Goal: Navigation & Orientation: Find specific page/section

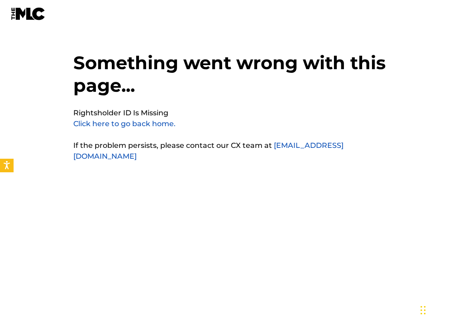
click at [161, 123] on link "Click here to go back home." at bounding box center [124, 123] width 102 height 9
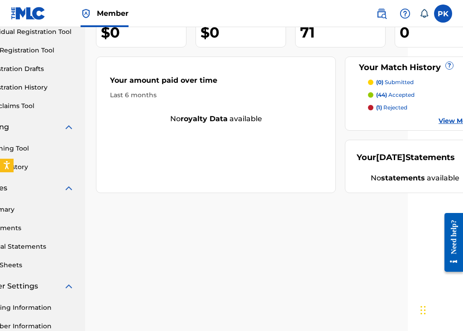
scroll to position [121, 55]
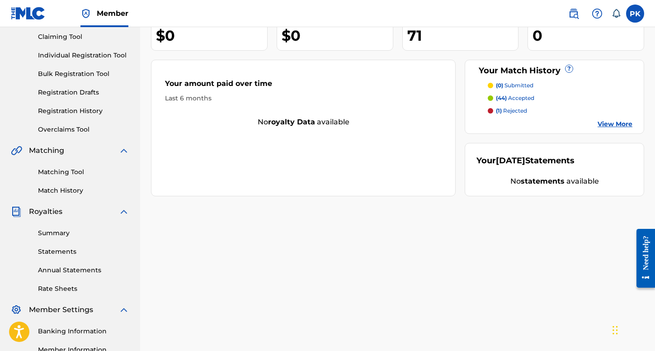
scroll to position [99, 0]
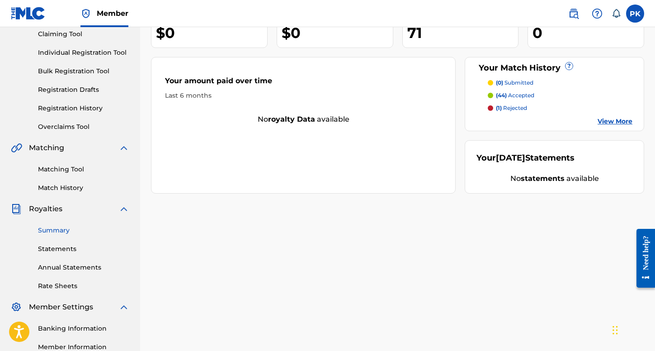
click at [54, 232] on link "Summary" at bounding box center [83, 230] width 91 height 9
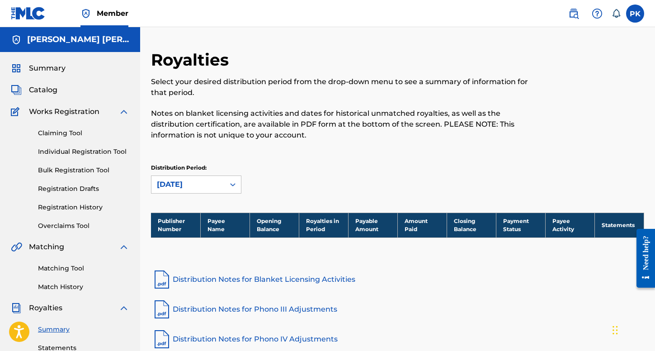
click at [46, 75] on div "Summary Catalog Works Registration Claiming Tool Individual Registration Tool B…" at bounding box center [70, 284] width 140 height 465
click at [46, 72] on span "Summary" at bounding box center [47, 68] width 37 height 11
